Goal: Information Seeking & Learning: Learn about a topic

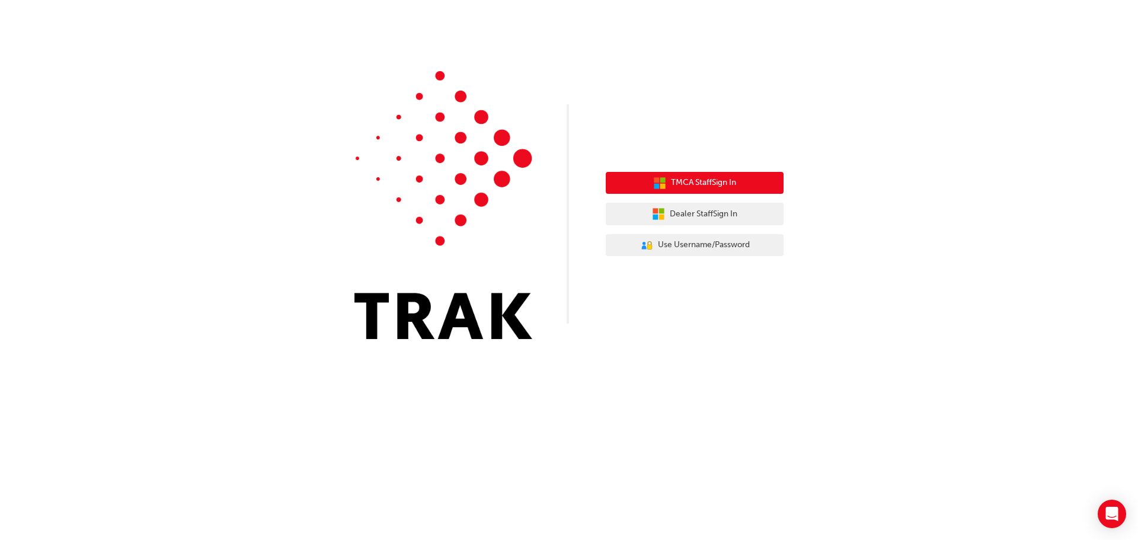
click at [711, 188] on span "TMCA Staff Sign In" at bounding box center [703, 183] width 65 height 14
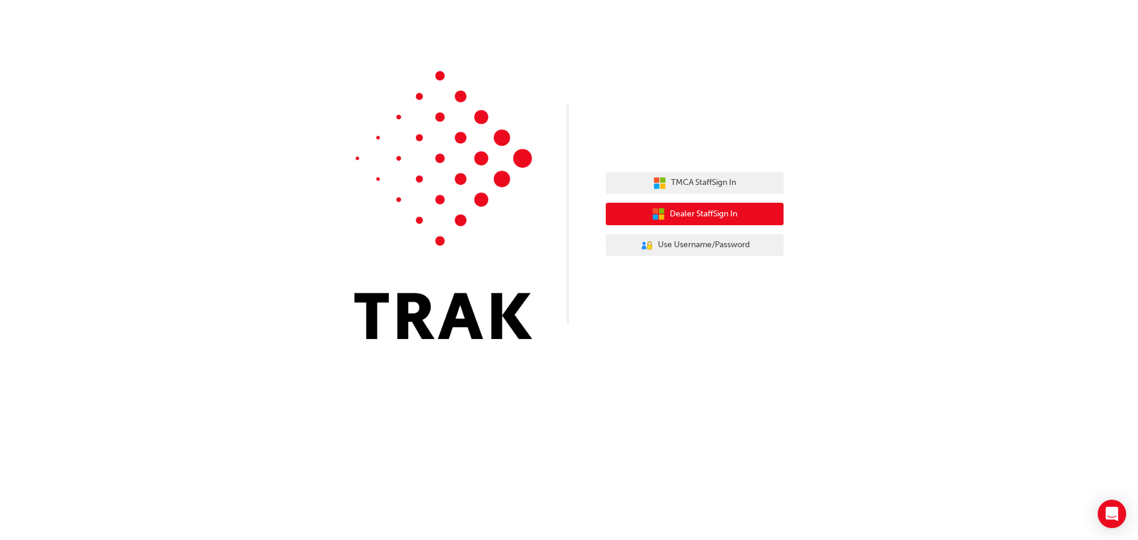
click at [728, 220] on span "Dealer Staff Sign In" at bounding box center [704, 214] width 68 height 14
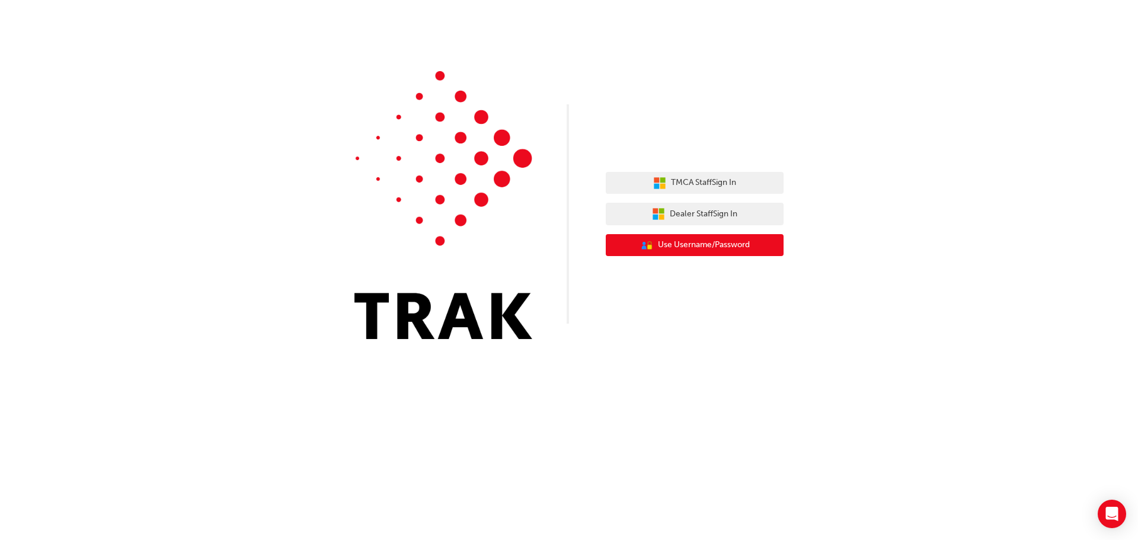
click at [689, 244] on span "Use Username/Password" at bounding box center [704, 245] width 92 height 14
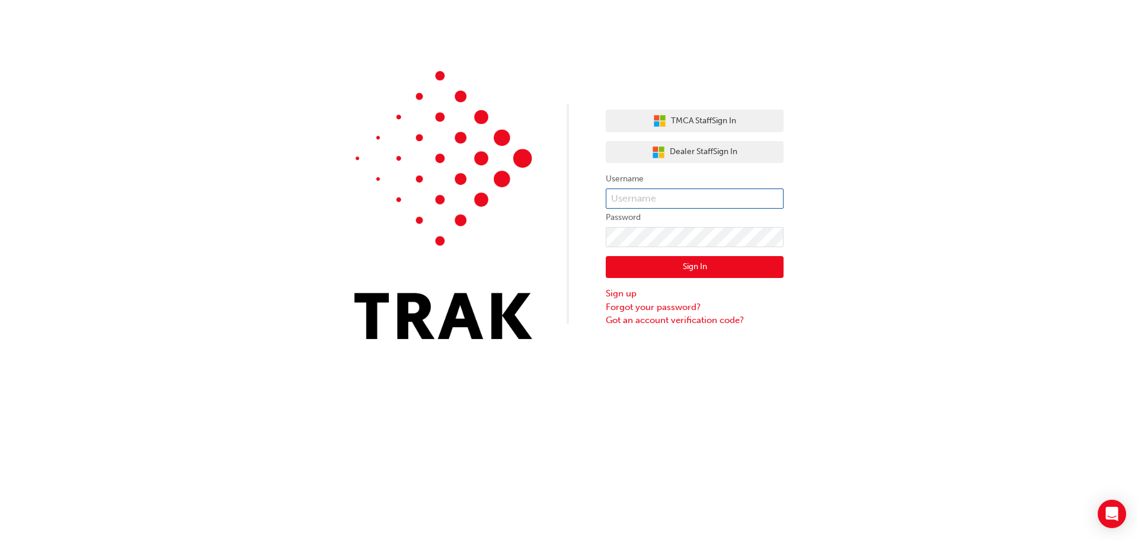
click at [660, 208] on input "text" at bounding box center [695, 198] width 178 height 20
type input "kodie.dodsonHerron"
click button "Sign In" at bounding box center [695, 267] width 178 height 23
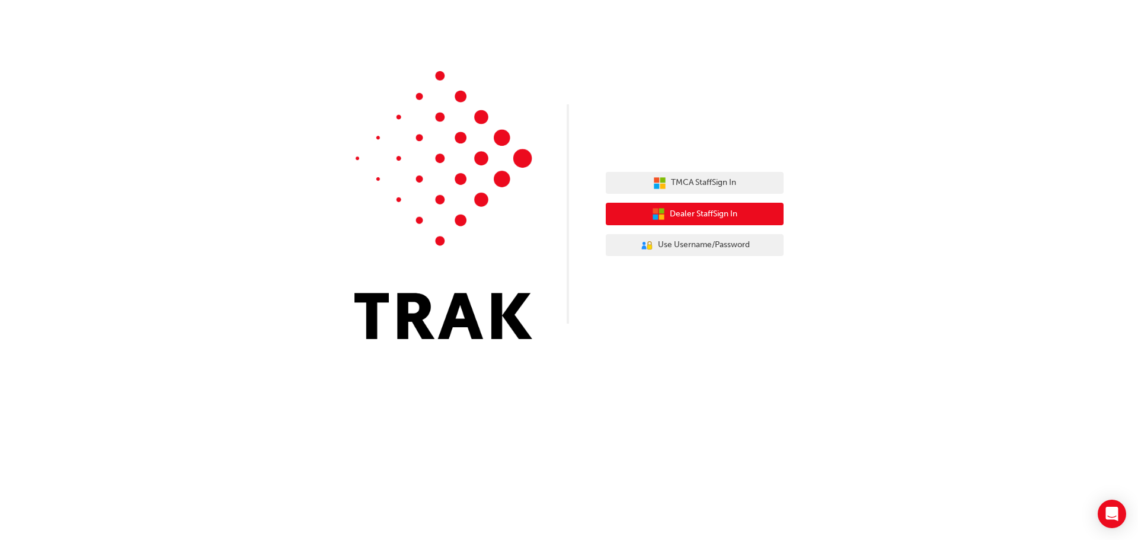
click at [685, 206] on button "Dealer Staff Sign In" at bounding box center [695, 214] width 178 height 23
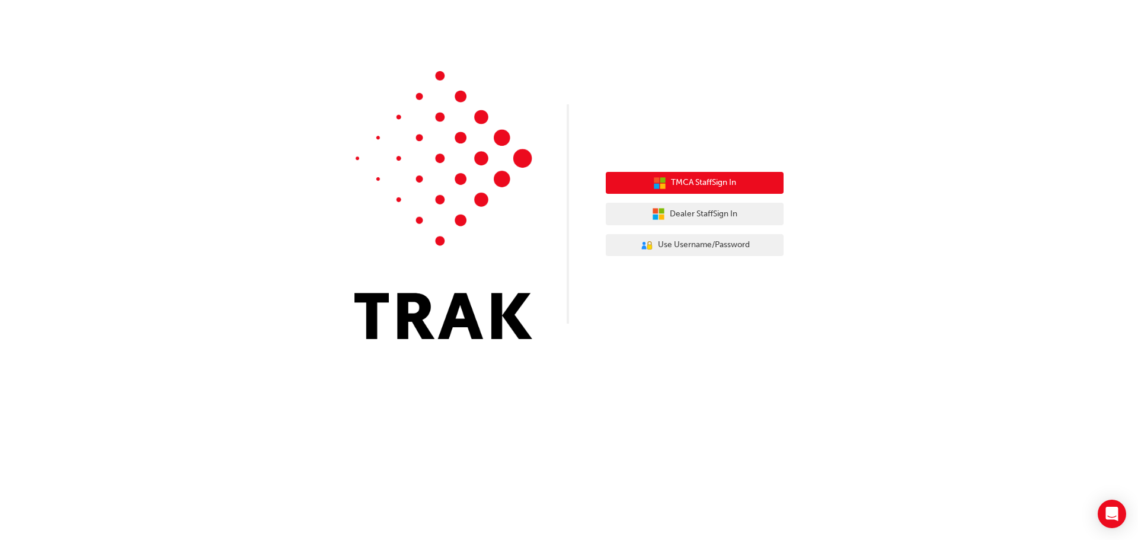
click at [728, 173] on button "TMCA Staff Sign In" at bounding box center [695, 183] width 178 height 23
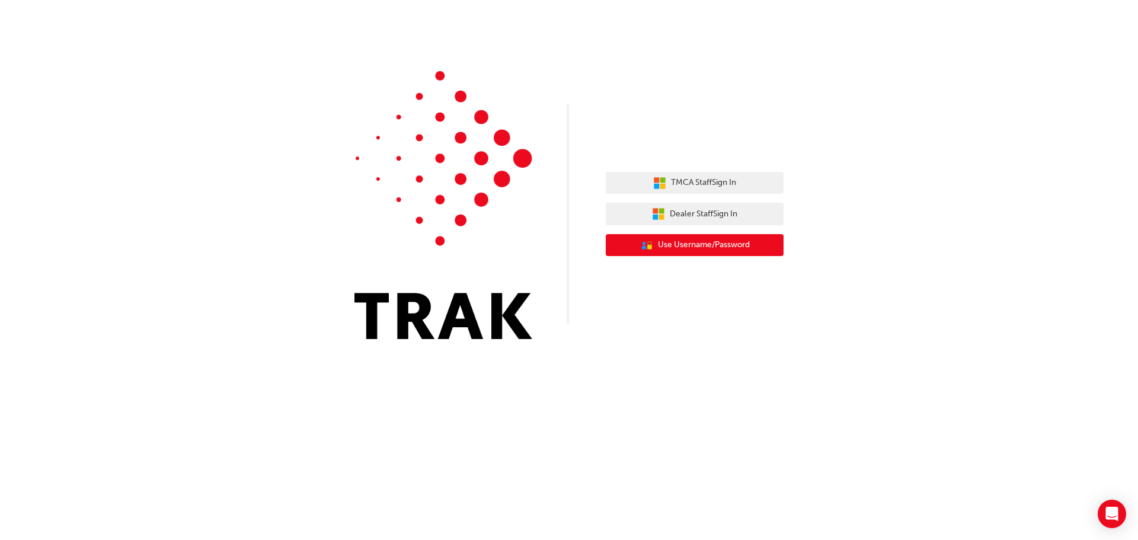
click at [669, 245] on span "Use Username/Password" at bounding box center [704, 245] width 92 height 14
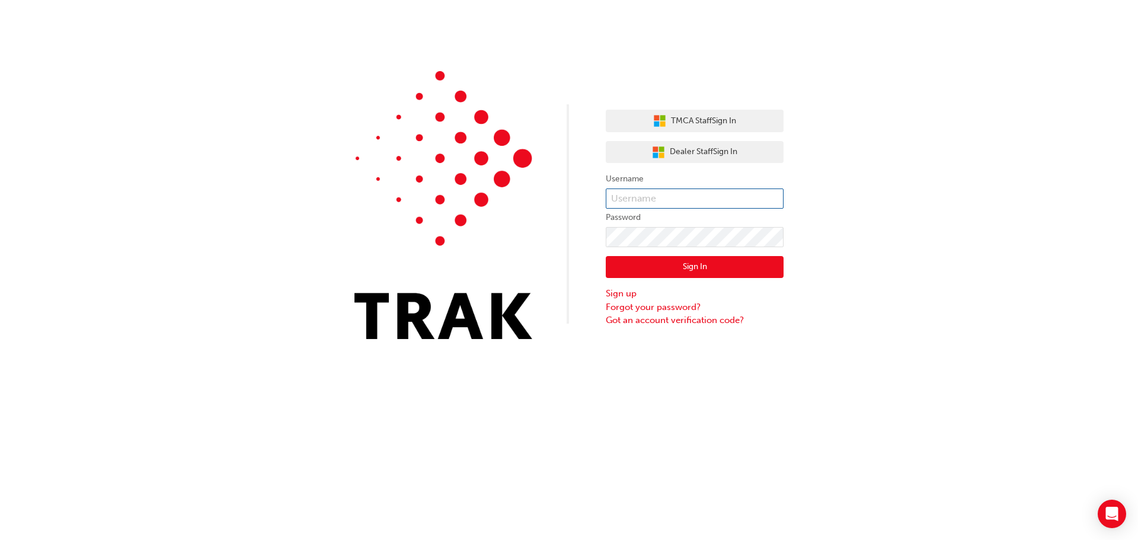
click at [653, 201] on input "text" at bounding box center [695, 198] width 178 height 20
type input "kodie.dodsonHerron"
click button "Sign In" at bounding box center [695, 267] width 178 height 23
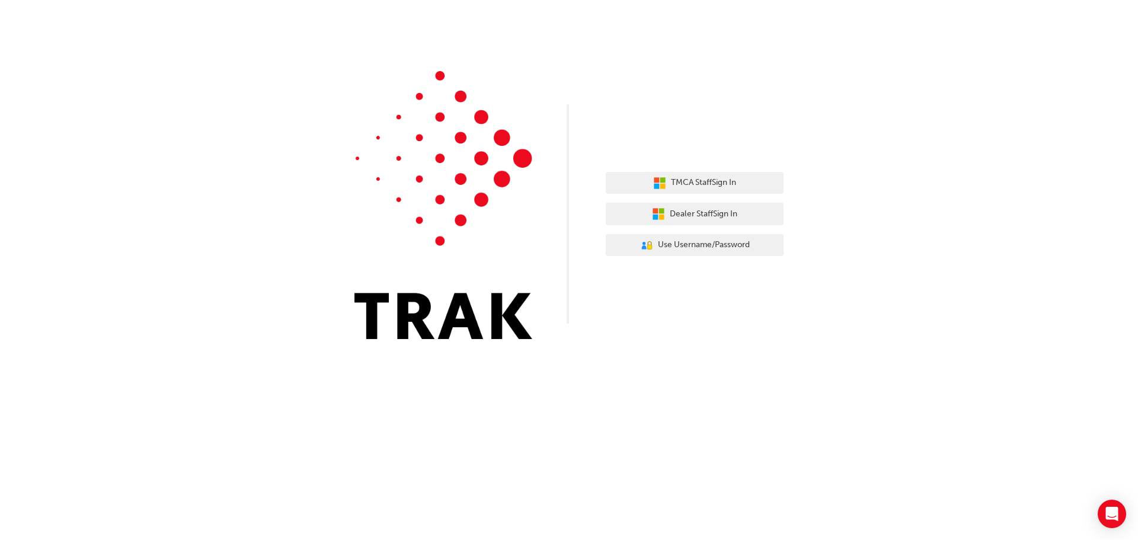
click at [694, 202] on div "TMCA Staff Sign In Dealer Staff Sign In User Authentication Icon - Blue Person,…" at bounding box center [695, 214] width 178 height 103
click at [698, 215] on span "Dealer Staff Sign In" at bounding box center [704, 214] width 68 height 14
click at [731, 184] on span "TMCA Staff Sign In" at bounding box center [703, 183] width 65 height 14
click at [694, 213] on span "Dealer Staff Sign In" at bounding box center [704, 214] width 68 height 14
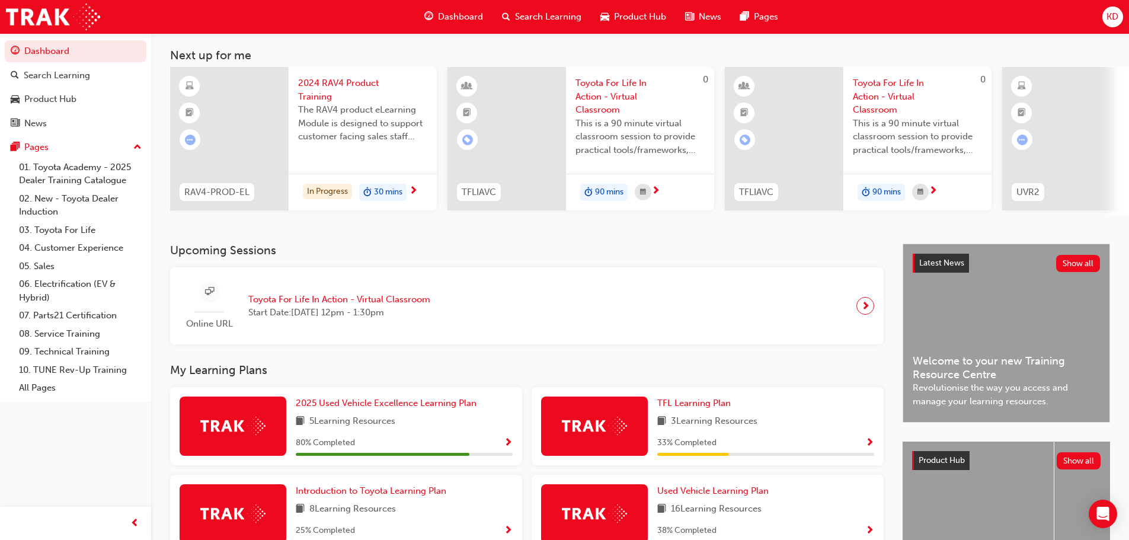
scroll to position [168, 0]
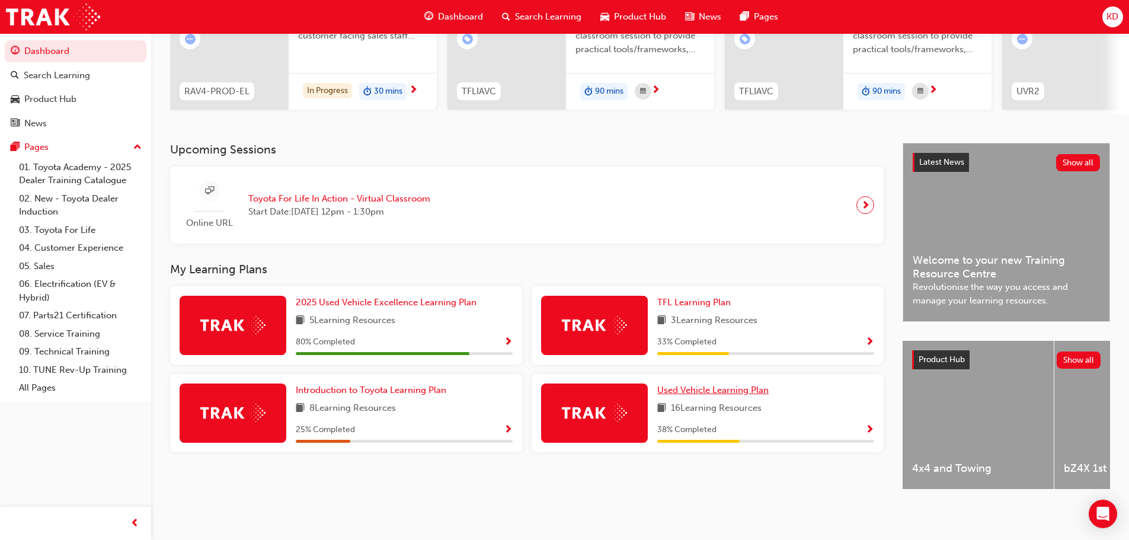
click at [751, 385] on span "Used Vehicle Learning Plan" at bounding box center [712, 390] width 111 height 11
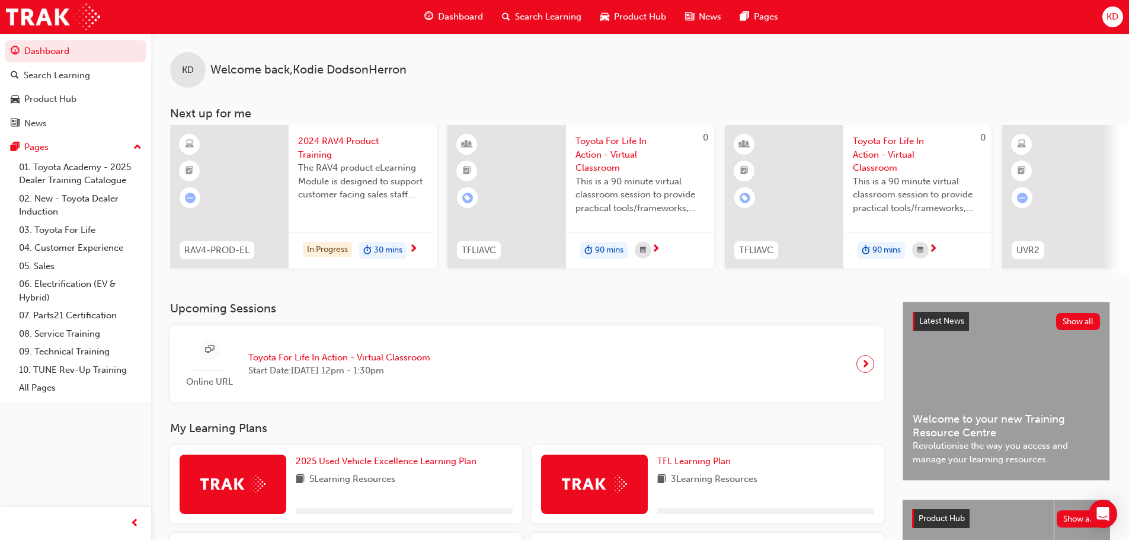
scroll to position [168, 0]
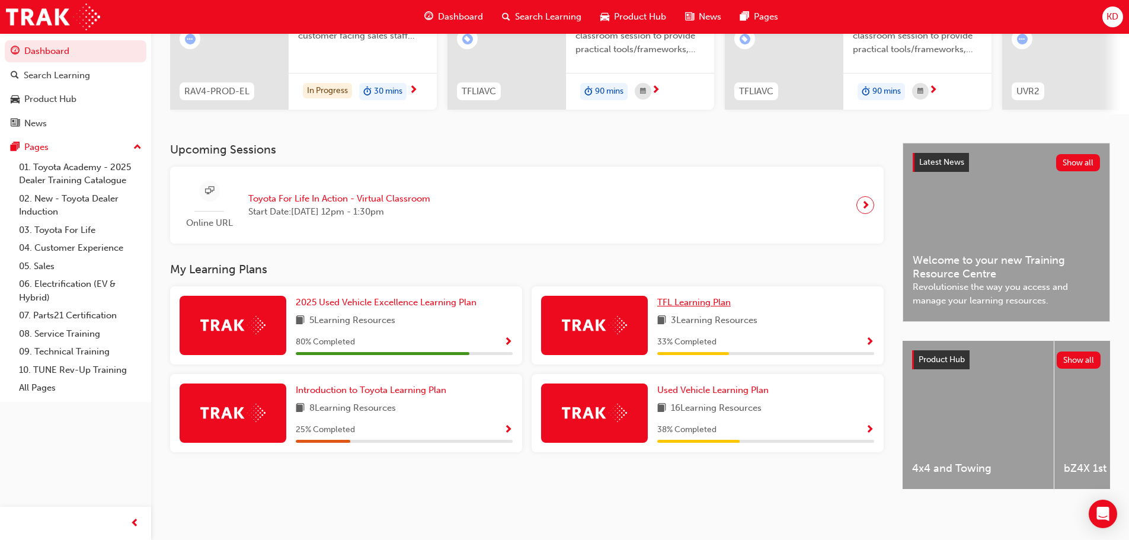
click at [702, 297] on span "TFL Learning Plan" at bounding box center [693, 302] width 73 height 11
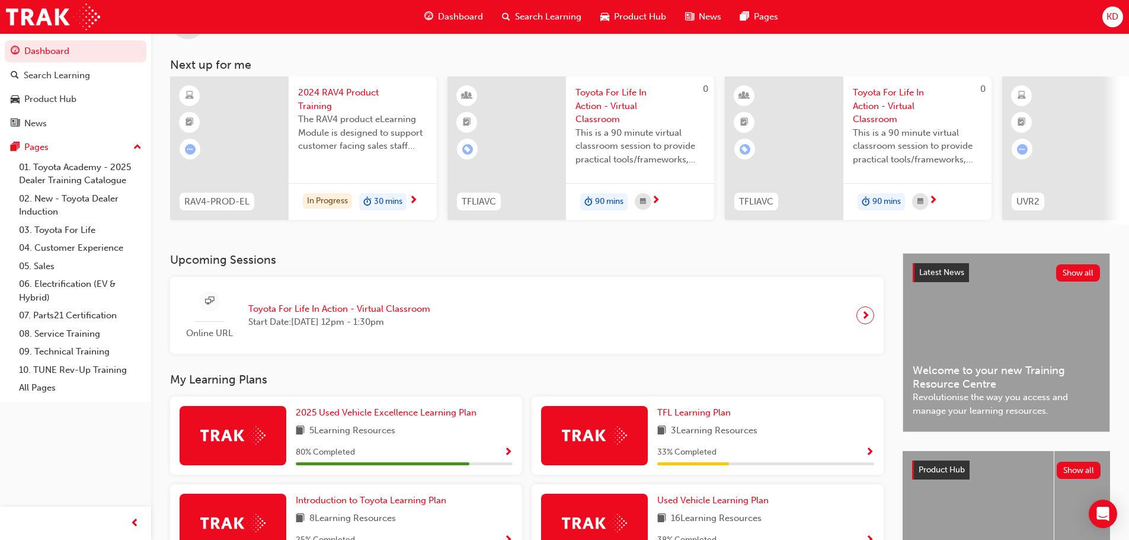
scroll to position [168, 0]
